Goal: Information Seeking & Learning: Learn about a topic

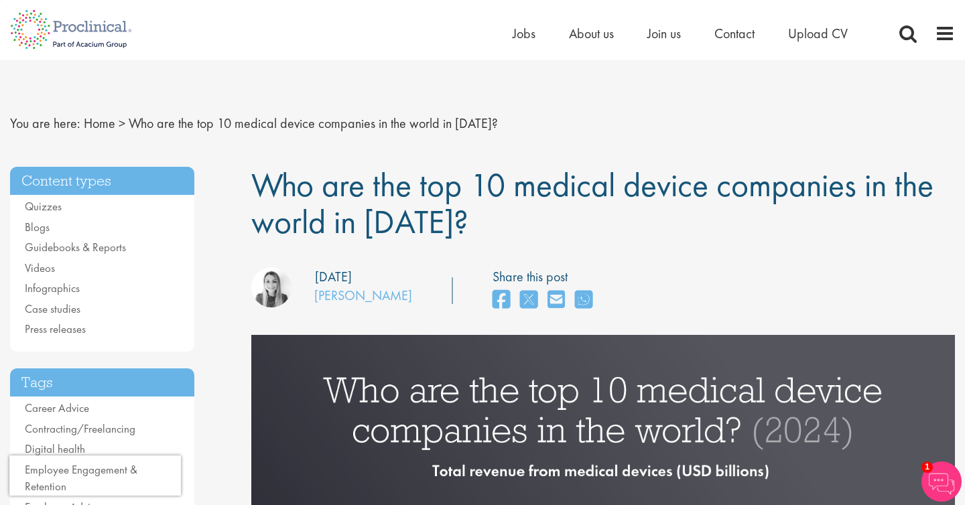
drag, startPoint x: 515, startPoint y: 212, endPoint x: 255, endPoint y: 187, distance: 261.8
click at [255, 187] on h1 "Who are the top 10 medical device companies in the world in [DATE]?" at bounding box center [603, 204] width 704 height 74
click at [255, 187] on span "Who are the top 10 medical device companies in the world in [DATE]?" at bounding box center [592, 203] width 682 height 80
drag, startPoint x: 260, startPoint y: 190, endPoint x: 468, endPoint y: 235, distance: 212.5
click at [468, 235] on h1 "Who are the top 10 medical device companies in the world in [DATE]?" at bounding box center [603, 204] width 704 height 74
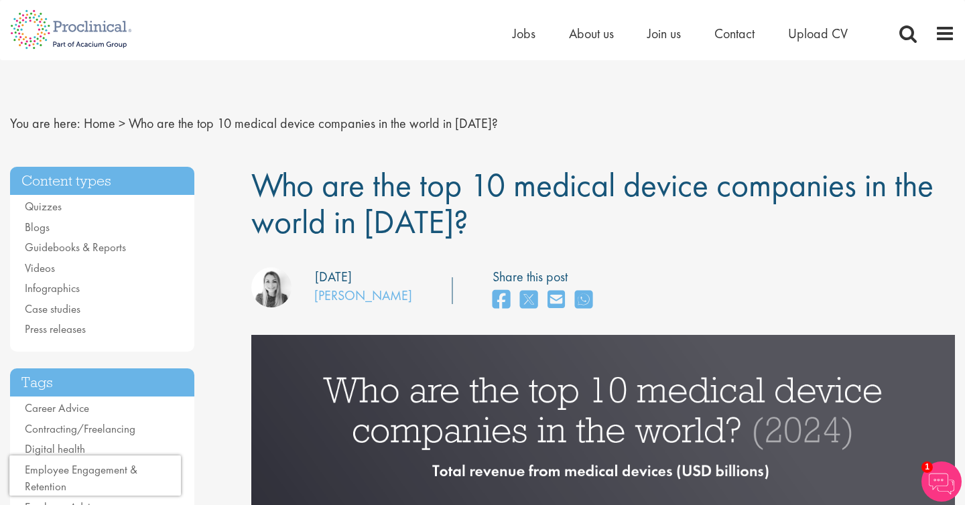
click at [468, 235] on h1 "Who are the top 10 medical device companies in the world in [DATE]?" at bounding box center [603, 204] width 704 height 74
drag, startPoint x: 468, startPoint y: 235, endPoint x: 263, endPoint y: 200, distance: 207.2
click at [263, 200] on h1 "Who are the top 10 medical device companies in the world in [DATE]?" at bounding box center [603, 204] width 704 height 74
click at [263, 200] on span "Who are the top 10 medical device companies in the world in [DATE]?" at bounding box center [592, 203] width 682 height 80
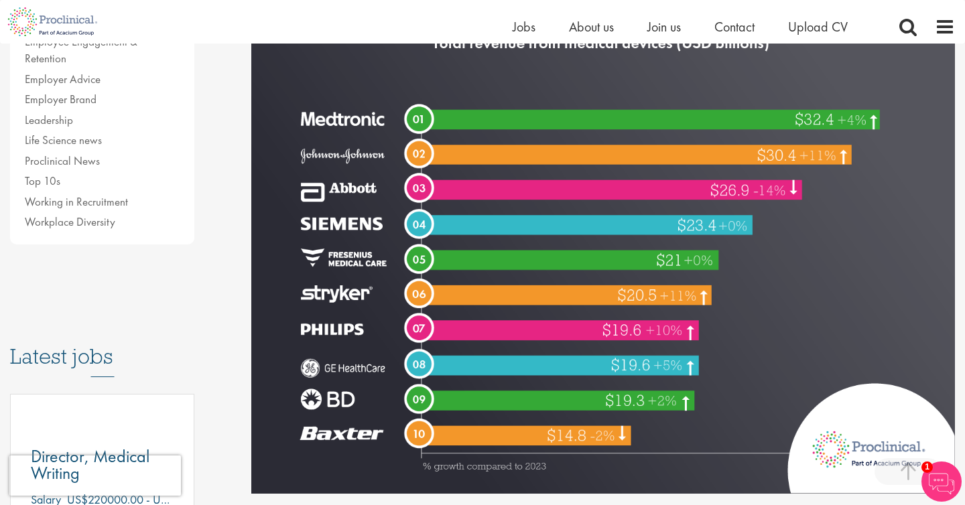
scroll to position [430, 0]
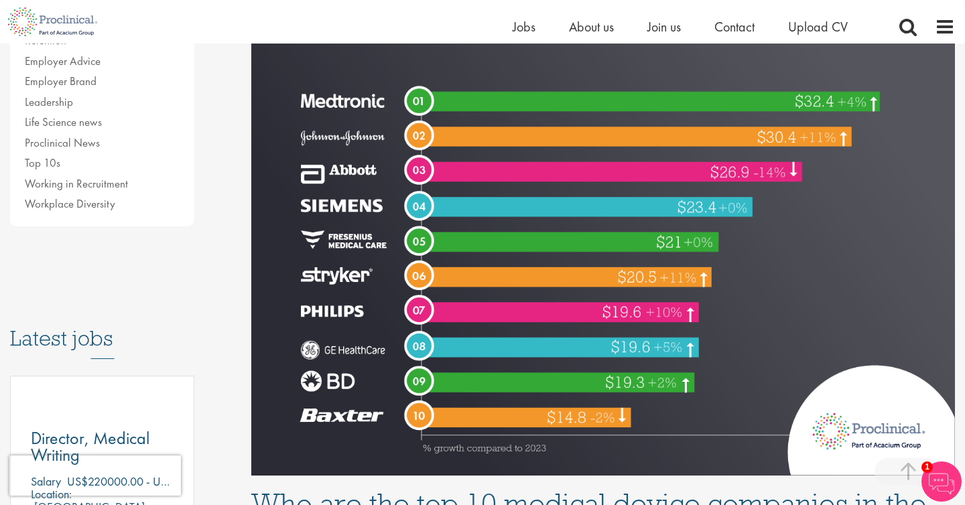
click at [142, 114] on li "Life Science news" at bounding box center [102, 122] width 155 height 17
